Goal: Information Seeking & Learning: Understand process/instructions

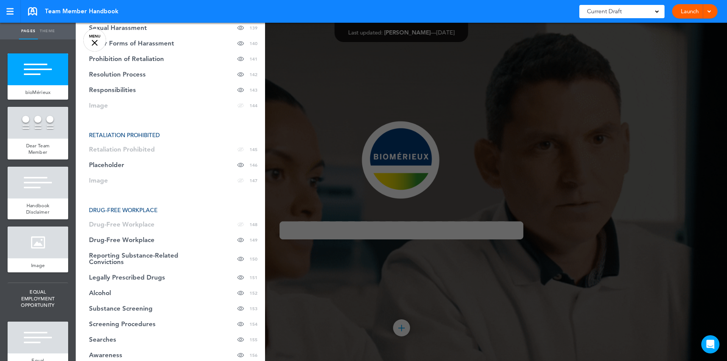
scroll to position [3016, 0]
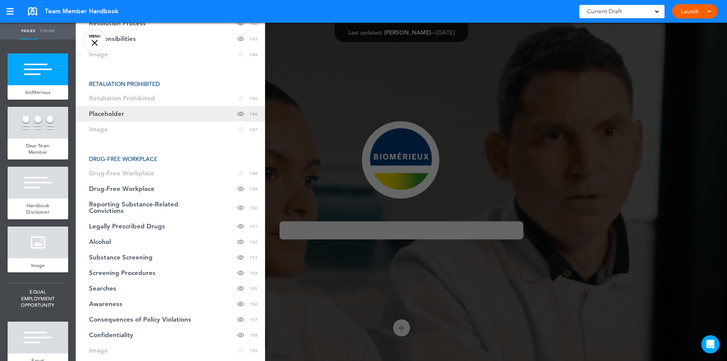
click at [110, 114] on span "Placeholder" at bounding box center [106, 113] width 35 height 6
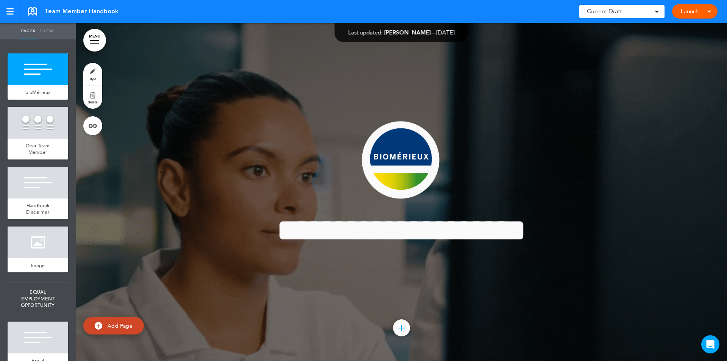
scroll to position [57728, 0]
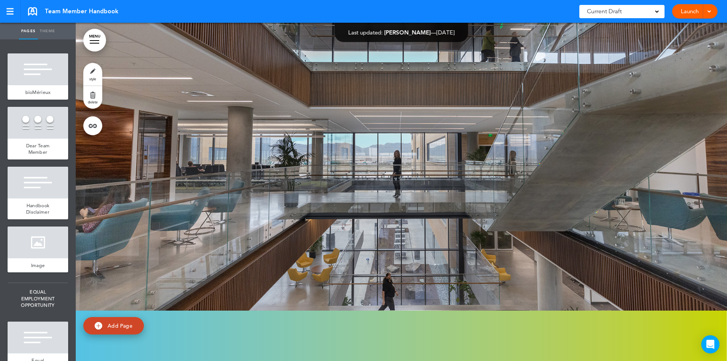
click at [98, 40] on link "MENU" at bounding box center [94, 40] width 23 height 23
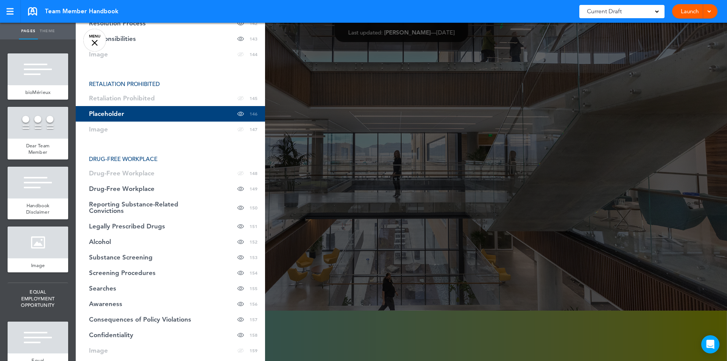
click at [140, 95] on span "Retaliation Prohibited" at bounding box center [122, 98] width 66 height 6
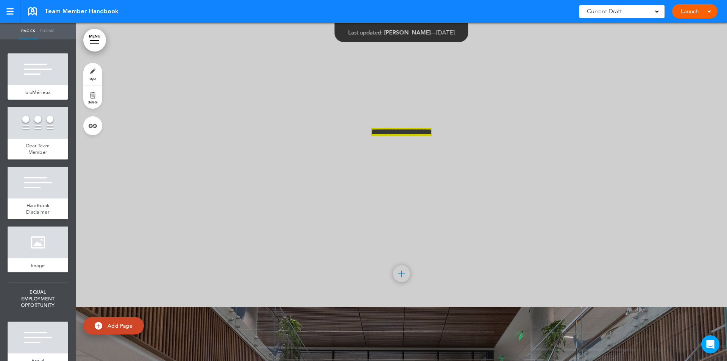
scroll to position [57391, 0]
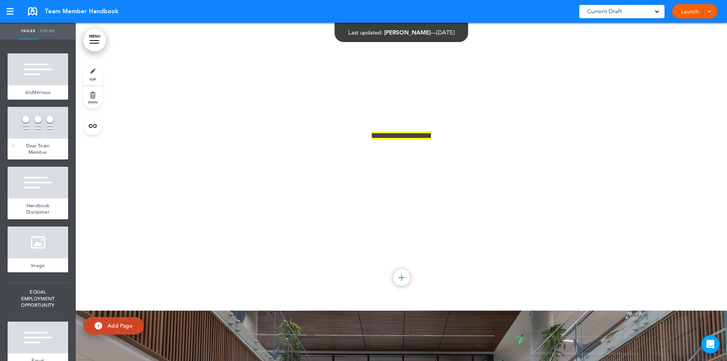
click at [52, 124] on div at bounding box center [38, 123] width 61 height 32
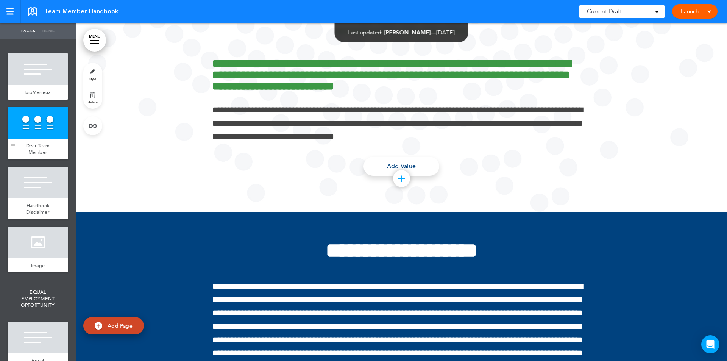
scroll to position [338, 0]
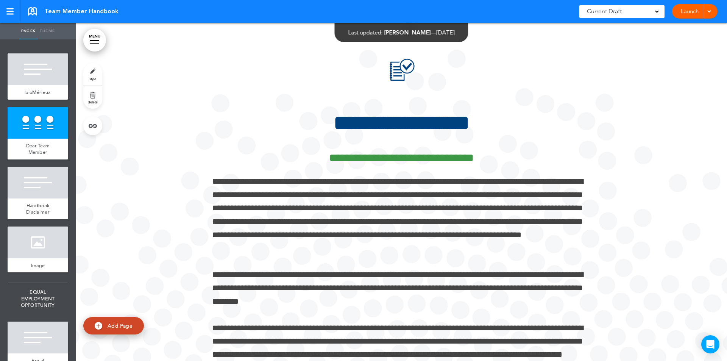
click at [93, 36] on link "MENU" at bounding box center [94, 40] width 23 height 23
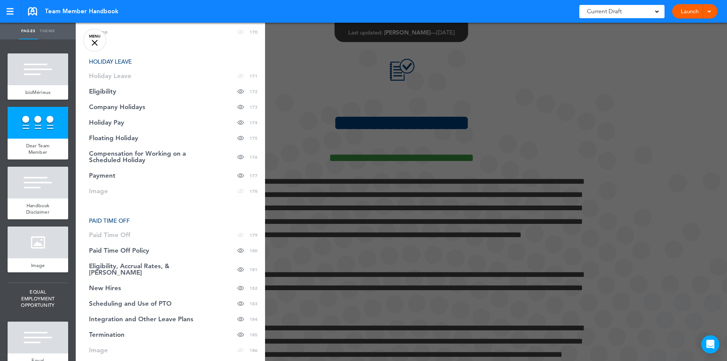
scroll to position [3610, 0]
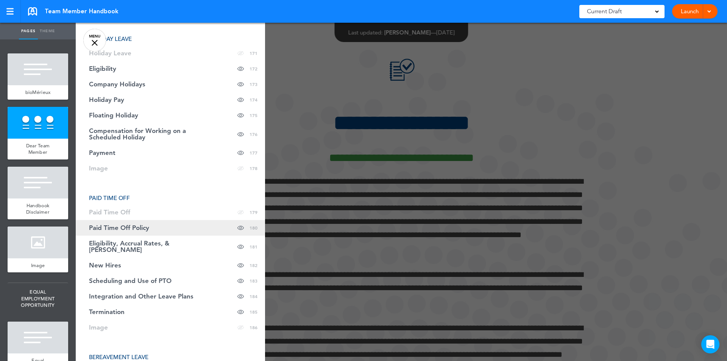
click at [135, 224] on span "Paid Time Off Policy" at bounding box center [119, 227] width 60 height 6
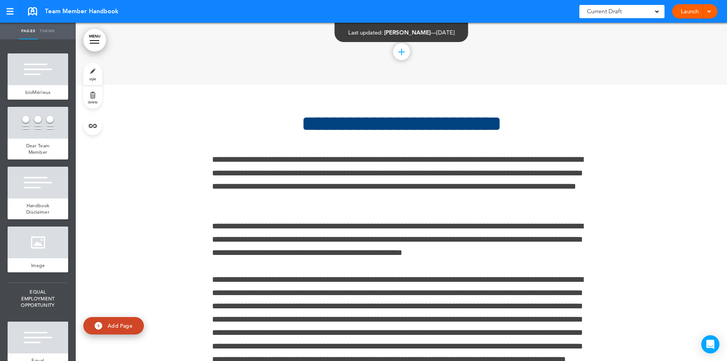
scroll to position [71087, 0]
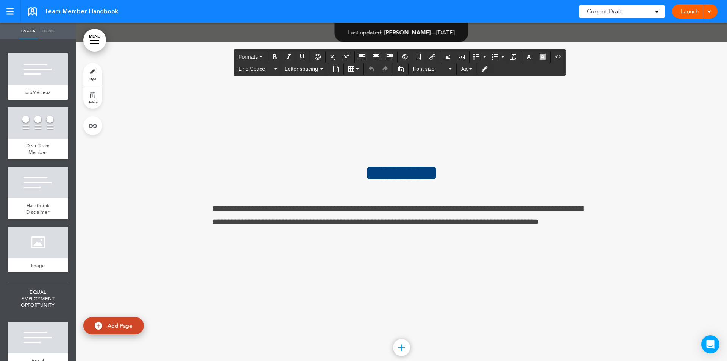
drag, startPoint x: 412, startPoint y: 139, endPoint x: 438, endPoint y: 141, distance: 26.2
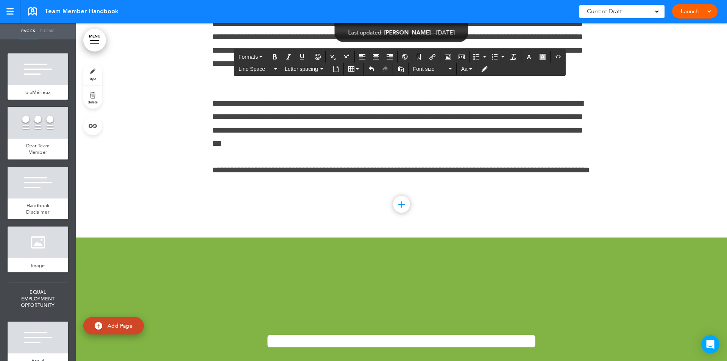
scroll to position [71973, 0]
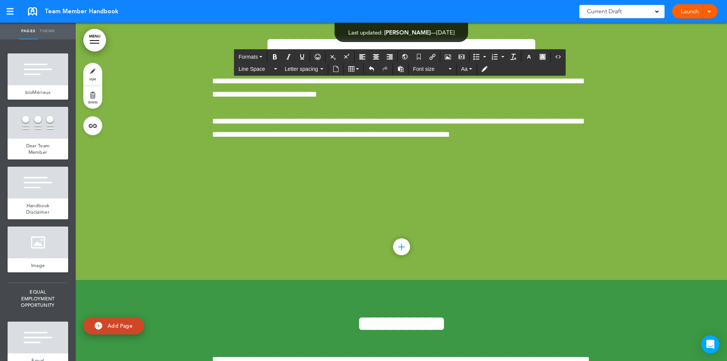
drag, startPoint x: 235, startPoint y: 127, endPoint x: 208, endPoint y: 127, distance: 26.9
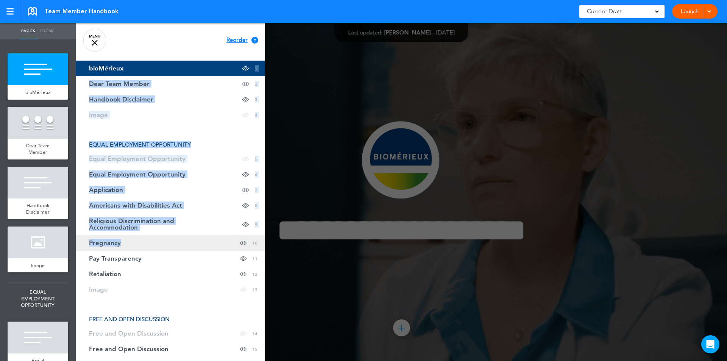
click at [132, 250] on div "Cancel Reorder ? Move or rearrange pages easily by selecting whole sections or …" at bounding box center [170, 203] width 189 height 361
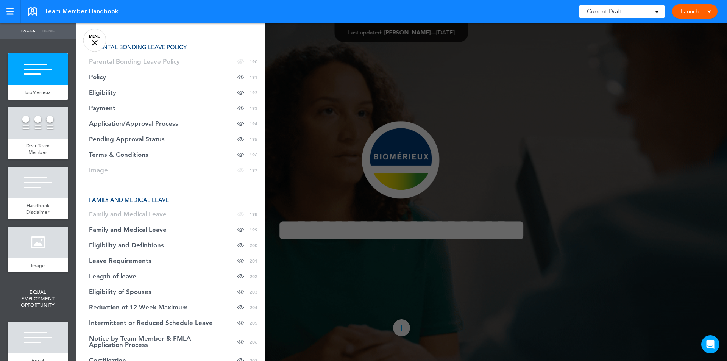
scroll to position [4000, 0]
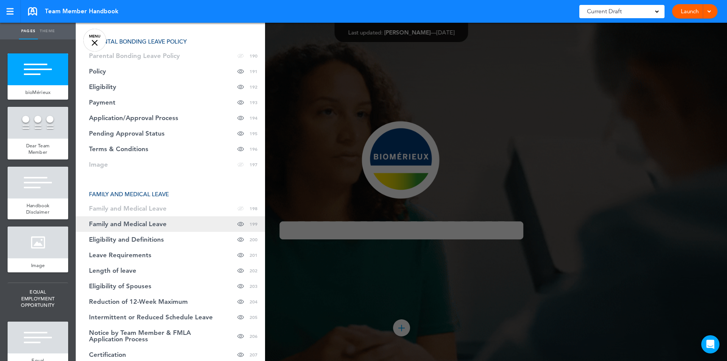
click at [151, 221] on span "Family and Medical Leave" at bounding box center [128, 224] width 78 height 6
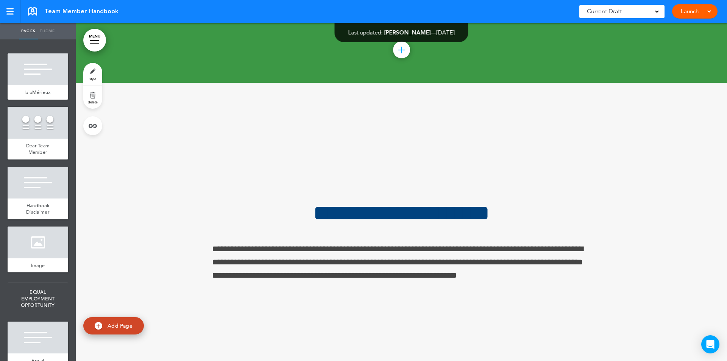
scroll to position [79791, 0]
